Goal: Information Seeking & Learning: Learn about a topic

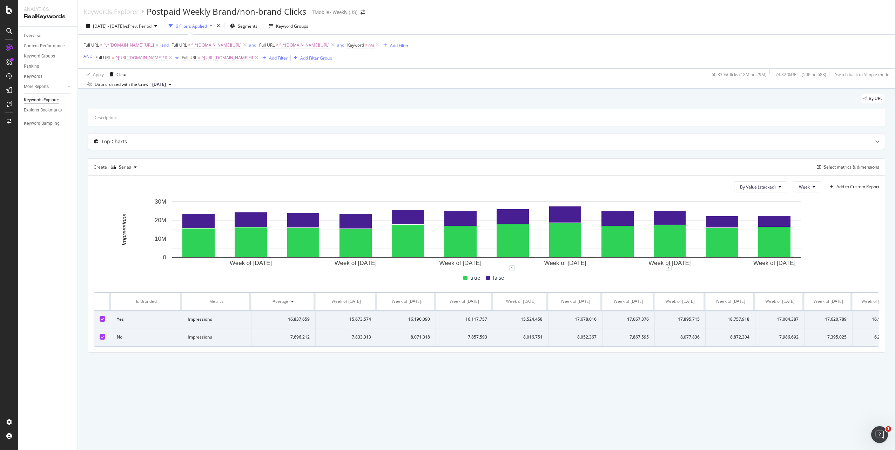
click at [107, 46] on span "^.*[DOMAIN_NAME][URL]" at bounding box center [129, 45] width 51 height 10
click at [133, 76] on input "t-mobile.com/home-internet" at bounding box center [123, 74] width 66 height 11
click at [484, 54] on div "Full URL ≠ ^.*t-mobile.com/home-internet.*$ and Full URL ≠ ^.*t-mobile.com/isp.…" at bounding box center [487, 52] width 806 height 34
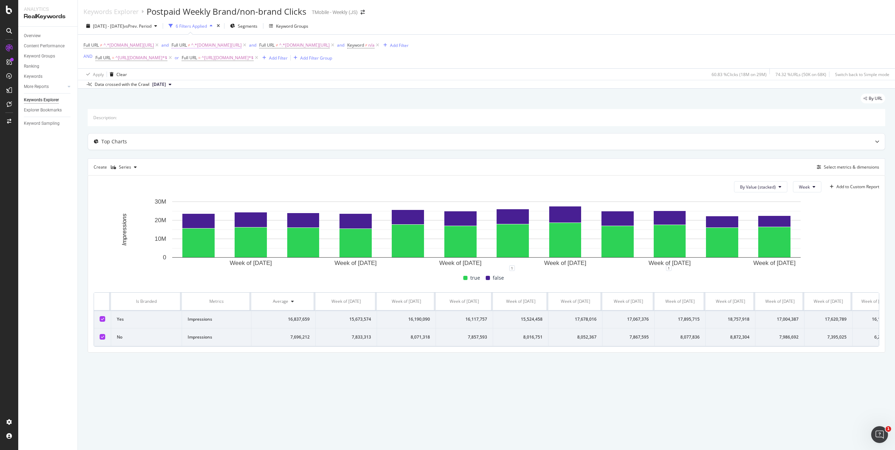
click at [231, 45] on span "^.*[DOMAIN_NAME][URL]" at bounding box center [216, 45] width 51 height 10
click at [230, 74] on input "t-mobile.com/isp" at bounding box center [228, 74] width 66 height 11
click at [509, 52] on div "Full URL ≠ ^.*t-mobile.com/home-internet.*$ and Full URL ≠ ^.*t-mobile.com/isp.…" at bounding box center [487, 52] width 806 height 34
click at [320, 47] on span "^.*[DOMAIN_NAME][URL]" at bounding box center [304, 45] width 51 height 10
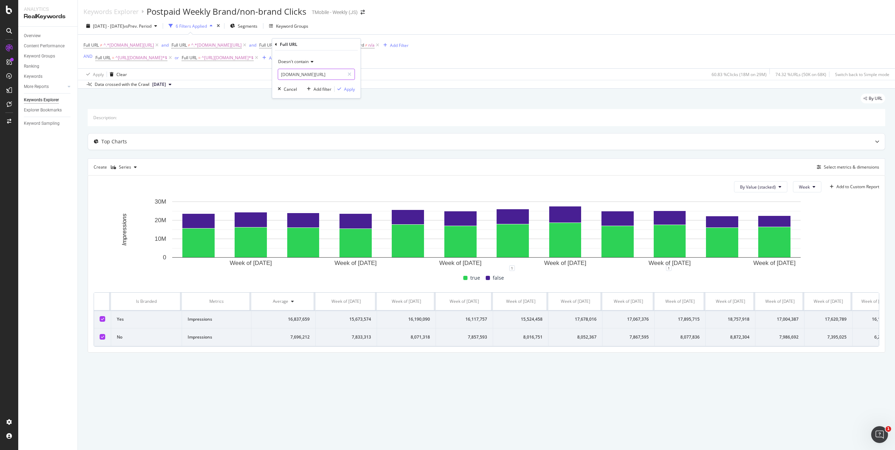
click at [307, 76] on input "t-mobile.com/business" at bounding box center [311, 74] width 66 height 11
click at [139, 57] on span "^[URL][DOMAIN_NAME]*$" at bounding box center [141, 58] width 52 height 10
click at [129, 84] on input "https://www.t-mobile.com" at bounding box center [134, 86] width 66 height 11
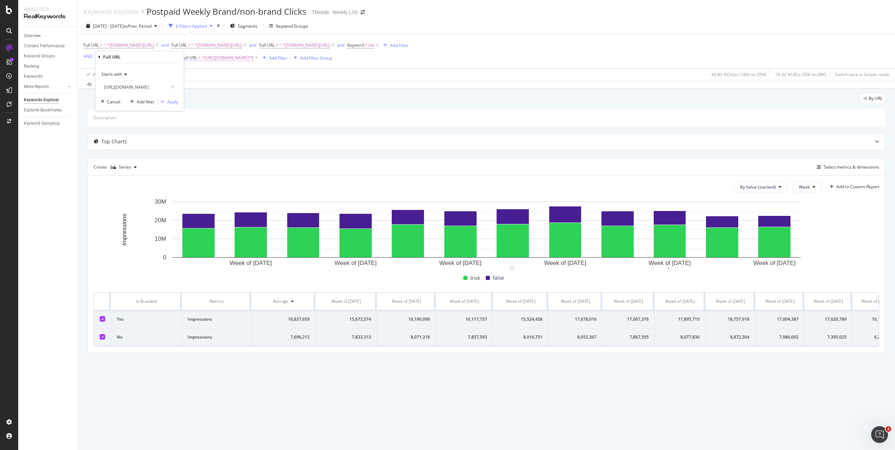
click at [227, 60] on span "^[URL][DOMAIN_NAME]*$" at bounding box center [228, 58] width 52 height 10
click at [226, 86] on input "https://es.t-mobile.com" at bounding box center [229, 86] width 66 height 11
click at [387, 60] on div "Full URL ≠ ^.*t-mobile.com/home-internet.*$ and Full URL ≠ ^.*t-mobile.com/isp.…" at bounding box center [246, 51] width 325 height 22
click at [174, 85] on button "2025 Mar. 29th" at bounding box center [161, 84] width 25 height 8
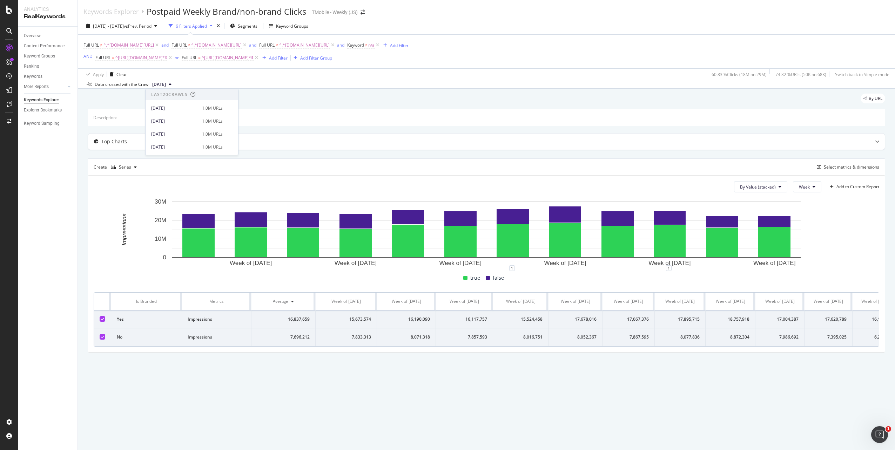
click at [106, 104] on div "By URL" at bounding box center [487, 101] width 798 height 15
click at [174, 84] on button "2025 Mar. 29th" at bounding box center [161, 84] width 25 height 8
click at [173, 122] on div "2025 Sep. 26th" at bounding box center [174, 121] width 47 height 6
click at [485, 22] on div "2025 Jan. 6th - Mar. 30th vs Prev. Period 6 Filters Applied Segments Keyword Gr…" at bounding box center [486, 27] width 817 height 14
click at [173, 407] on div "Keywords Explorer Postpaid Weekly Brand/non-brand Clicks TMobile - Weekly (JS) …" at bounding box center [486, 225] width 817 height 450
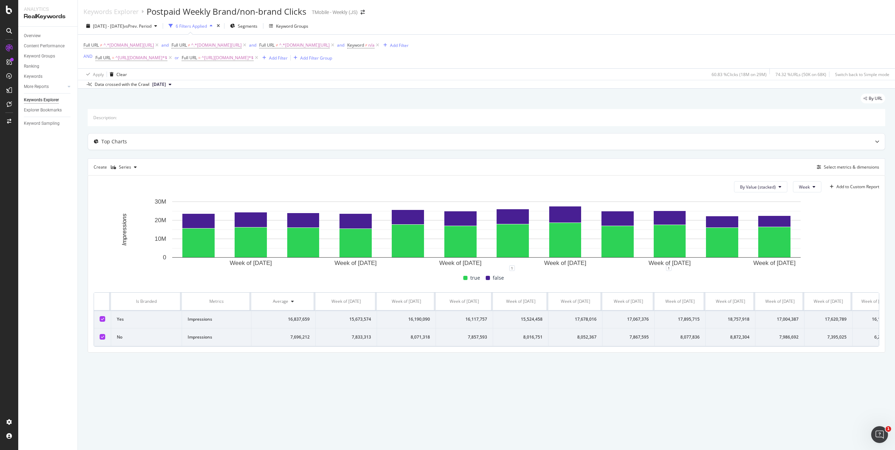
click at [185, 378] on div "By URL Description: Top Charts Create Series Select metrics & dimensions By Val…" at bounding box center [486, 233] width 817 height 289
click at [548, 403] on div "Keywords Explorer Postpaid Weekly Brand/non-brand Clicks TMobile - Weekly (JS) …" at bounding box center [486, 225] width 817 height 450
click at [296, 26] on div "Keyword Groups" at bounding box center [292, 26] width 32 height 6
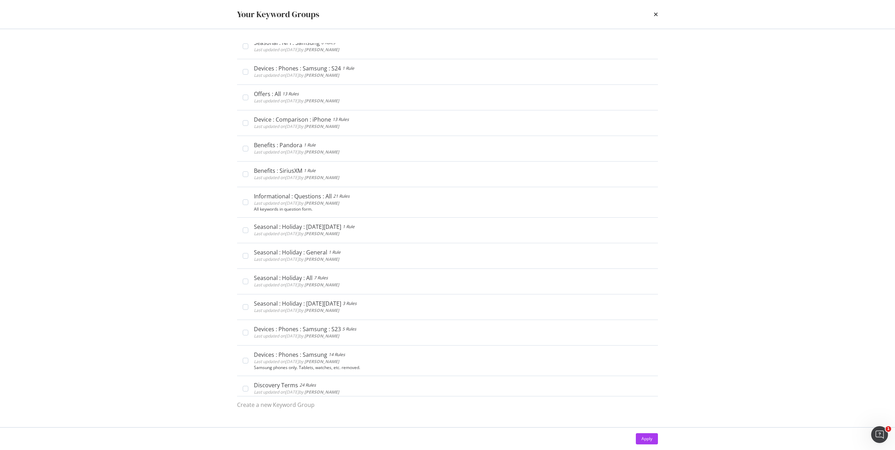
scroll to position [1233, 0]
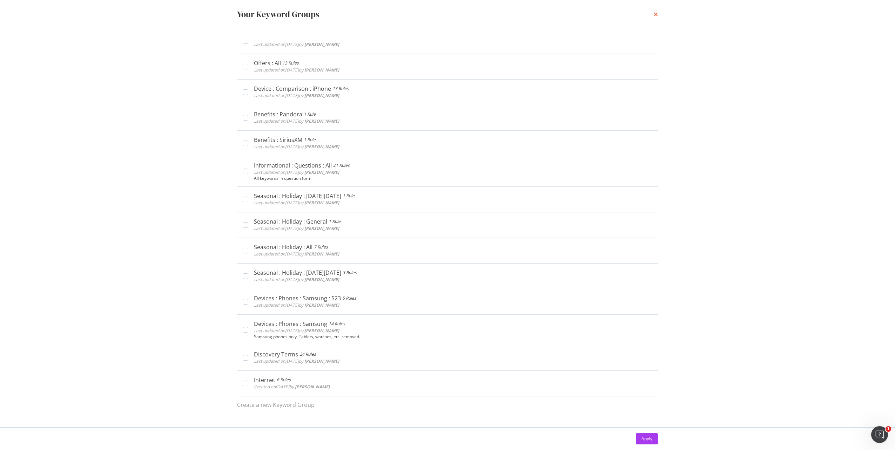
click at [656, 14] on icon "times" at bounding box center [656, 15] width 4 height 6
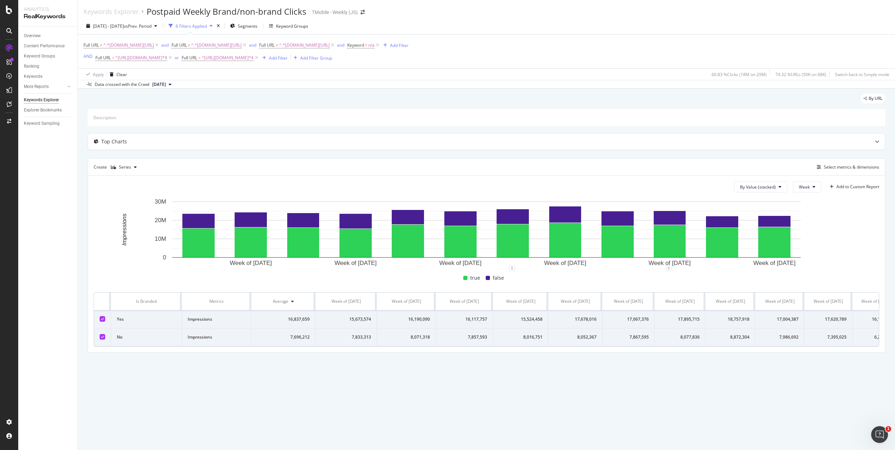
click at [277, 374] on div "By URL Description: Top Charts Create Series Select metrics & dimensions By Val…" at bounding box center [486, 233] width 817 height 289
click at [295, 409] on div "Keywords Explorer Postpaid Weekly Brand/non-brand Clicks TMobile - Weekly (JS) …" at bounding box center [486, 225] width 817 height 450
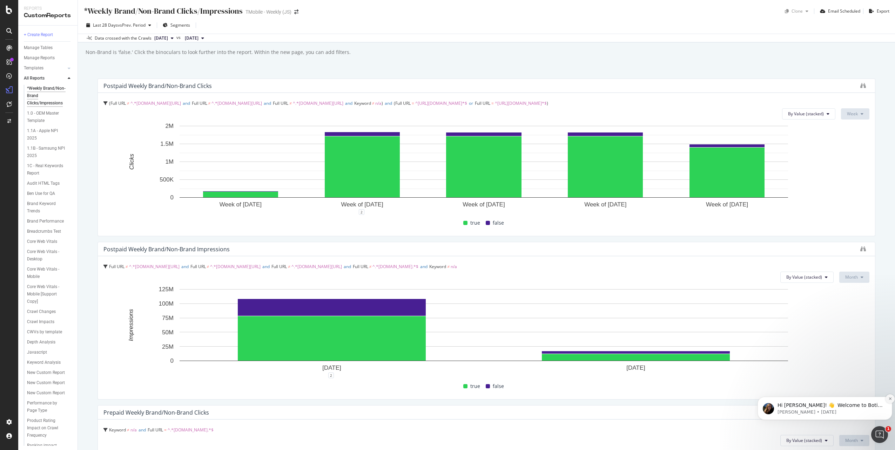
click at [890, 402] on button "Dismiss notification" at bounding box center [890, 399] width 9 height 9
